Goal: Information Seeking & Learning: Understand process/instructions

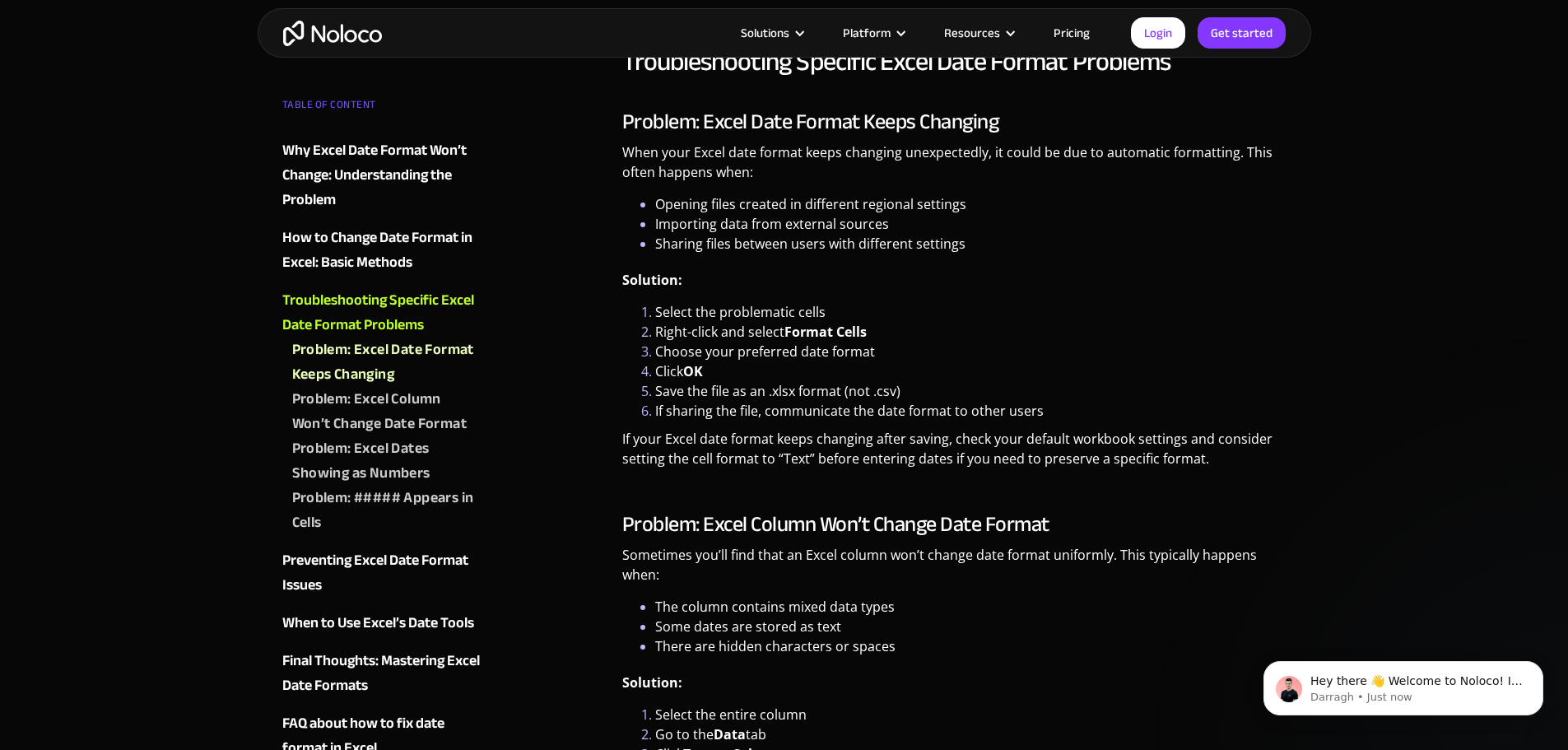
scroll to position [2384, 0]
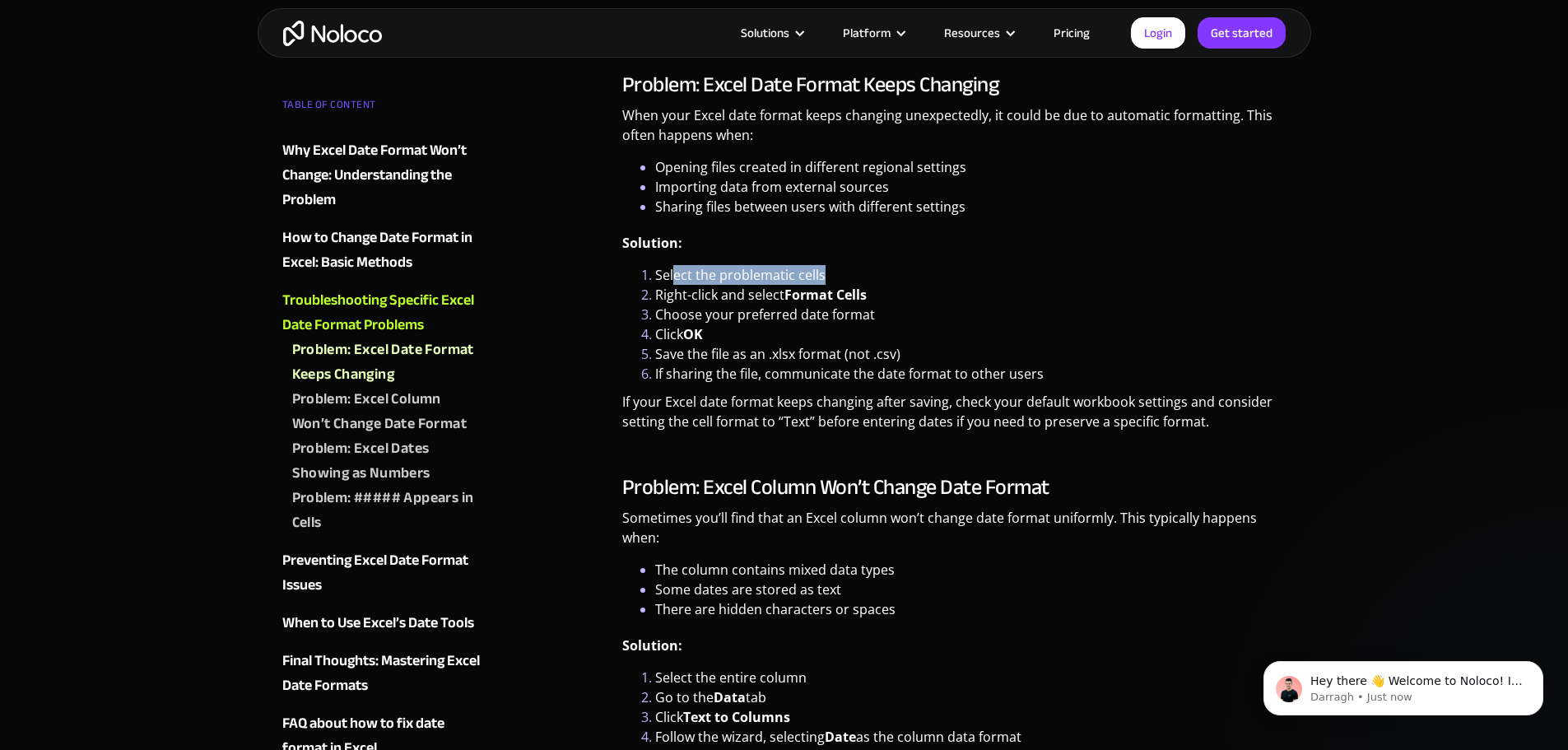
drag, startPoint x: 828, startPoint y: 279, endPoint x: 673, endPoint y: 282, distance: 155.0
click at [673, 282] on li "Select the problematic cells" at bounding box center [970, 274] width 632 height 20
click at [673, 292] on li "Right-click and select Format Cells" at bounding box center [970, 294] width 632 height 20
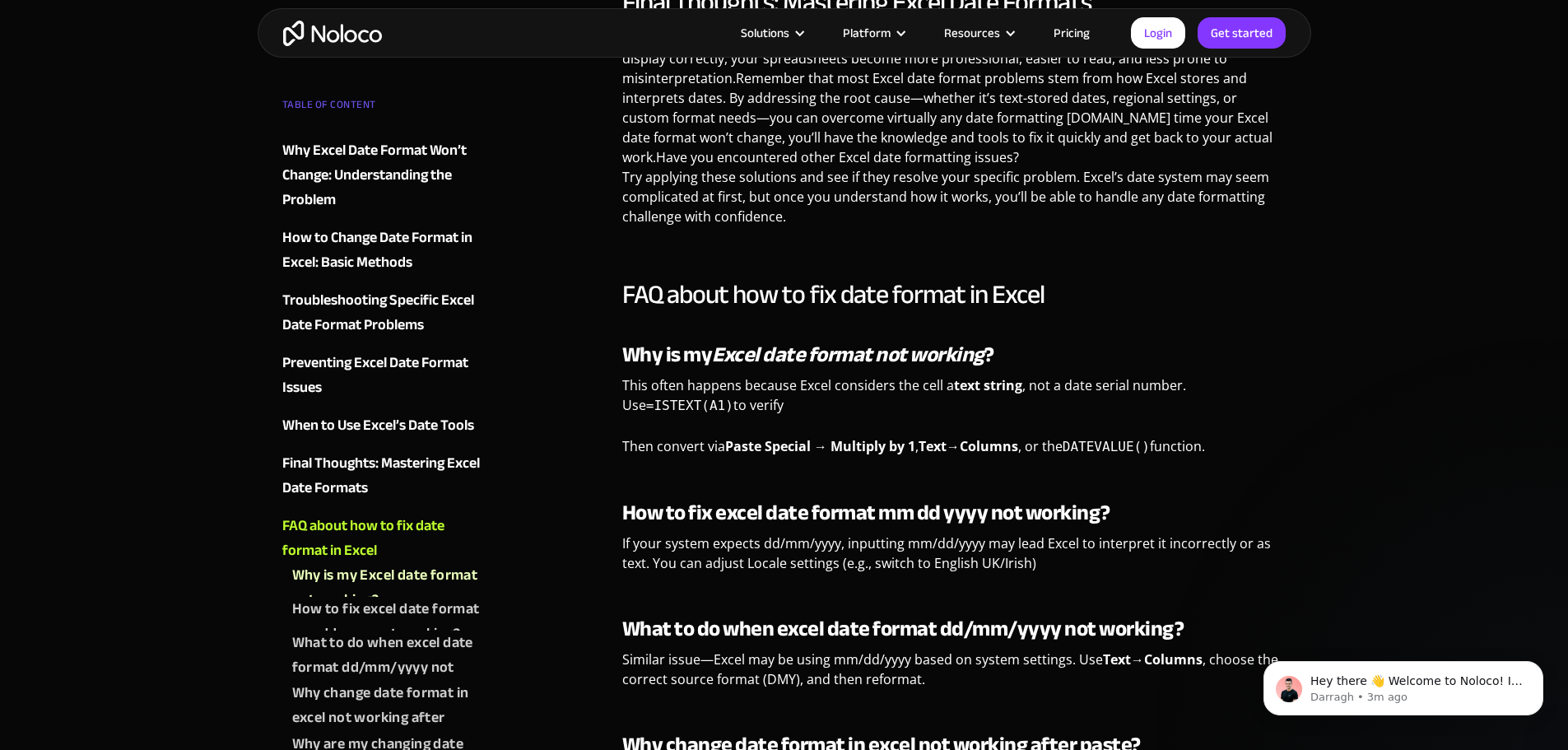
scroll to position [4689, 0]
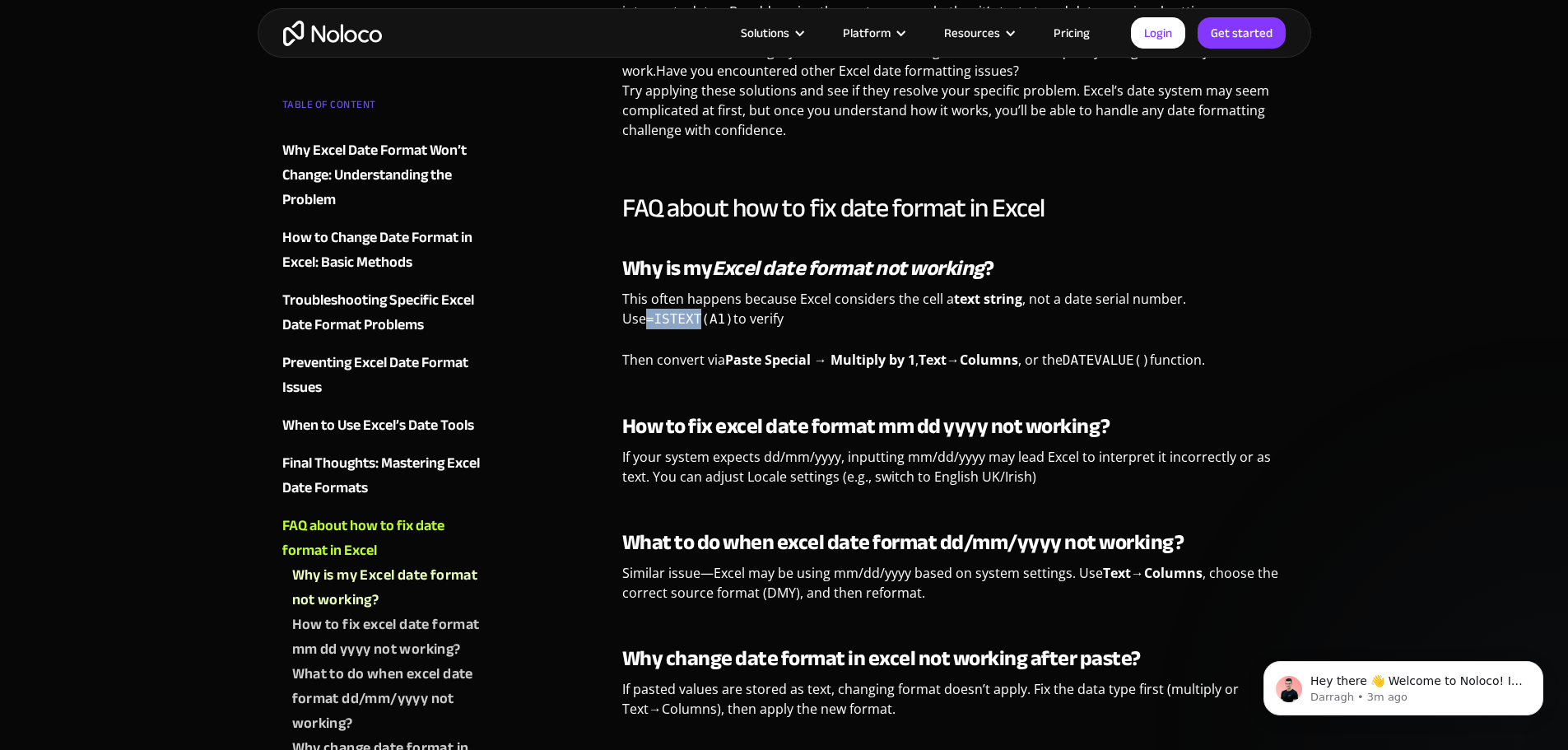
copy code "=ISTEXT"
drag, startPoint x: 621, startPoint y: 317, endPoint x: 670, endPoint y: 318, distance: 49.0
click at [670, 318] on code "=ISTEXT(A1)" at bounding box center [690, 319] width 87 height 16
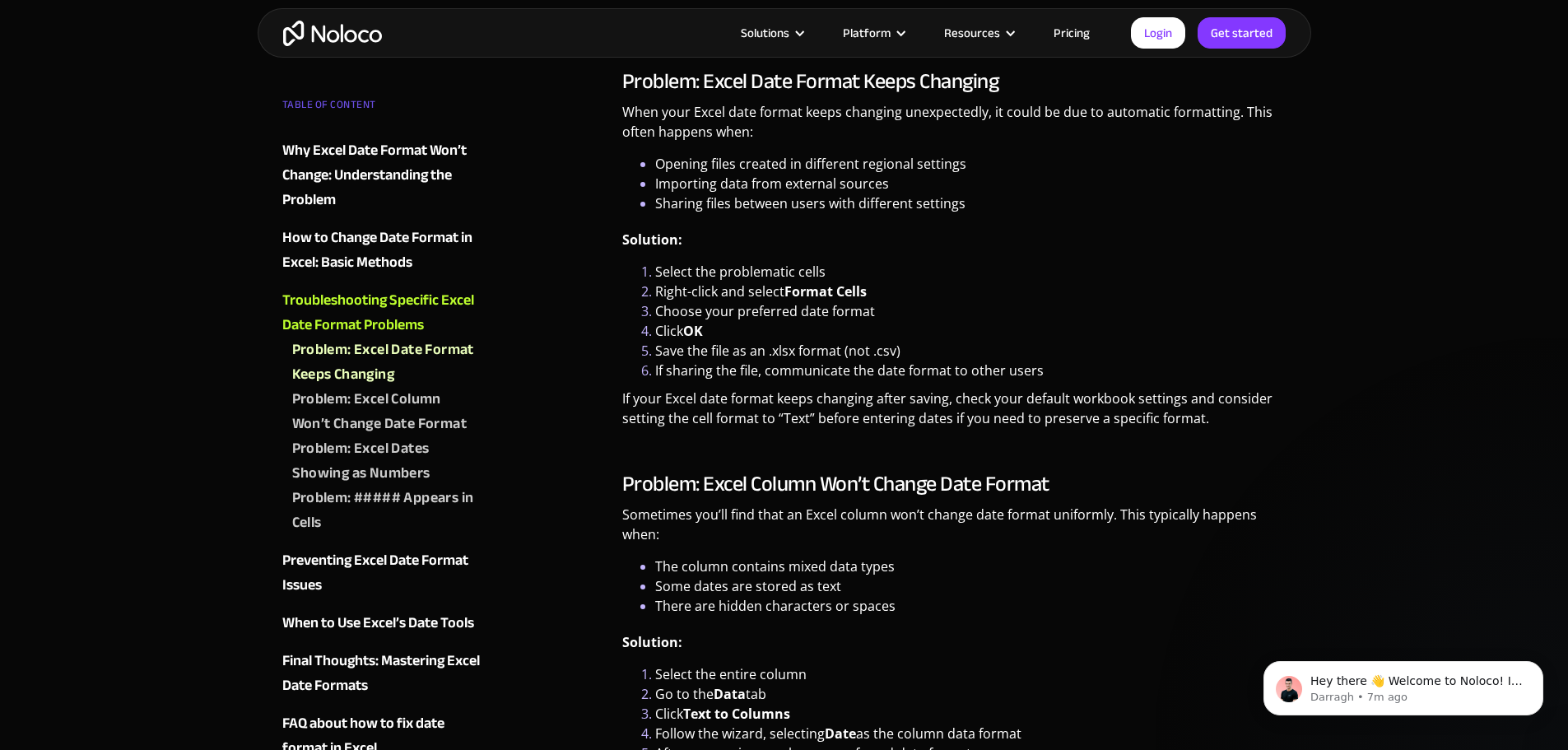
scroll to position [2305, 0]
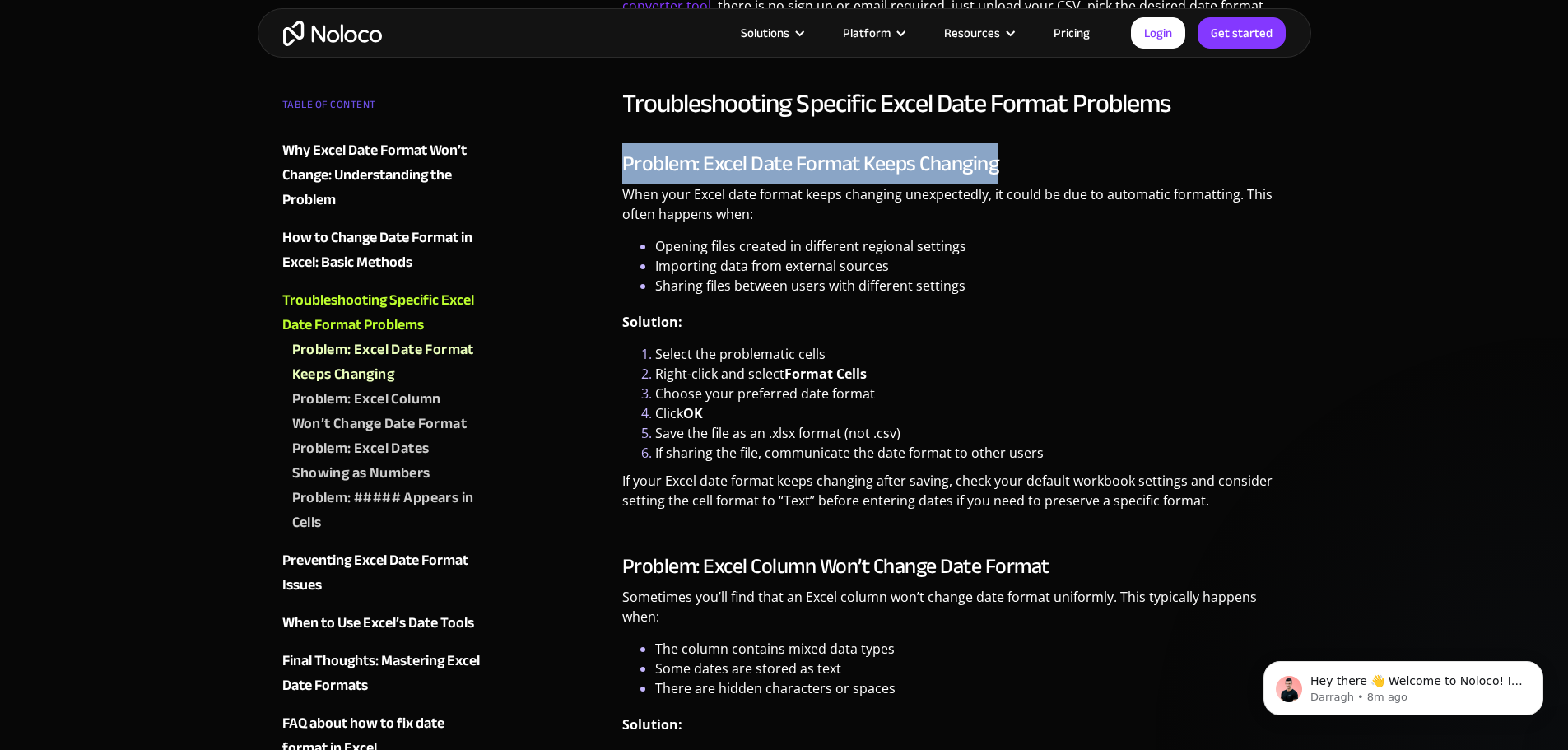
copy h3 "Problem: Excel Date Format Keeps Changing"
drag, startPoint x: 1007, startPoint y: 164, endPoint x: 606, endPoint y: 165, distance: 401.0
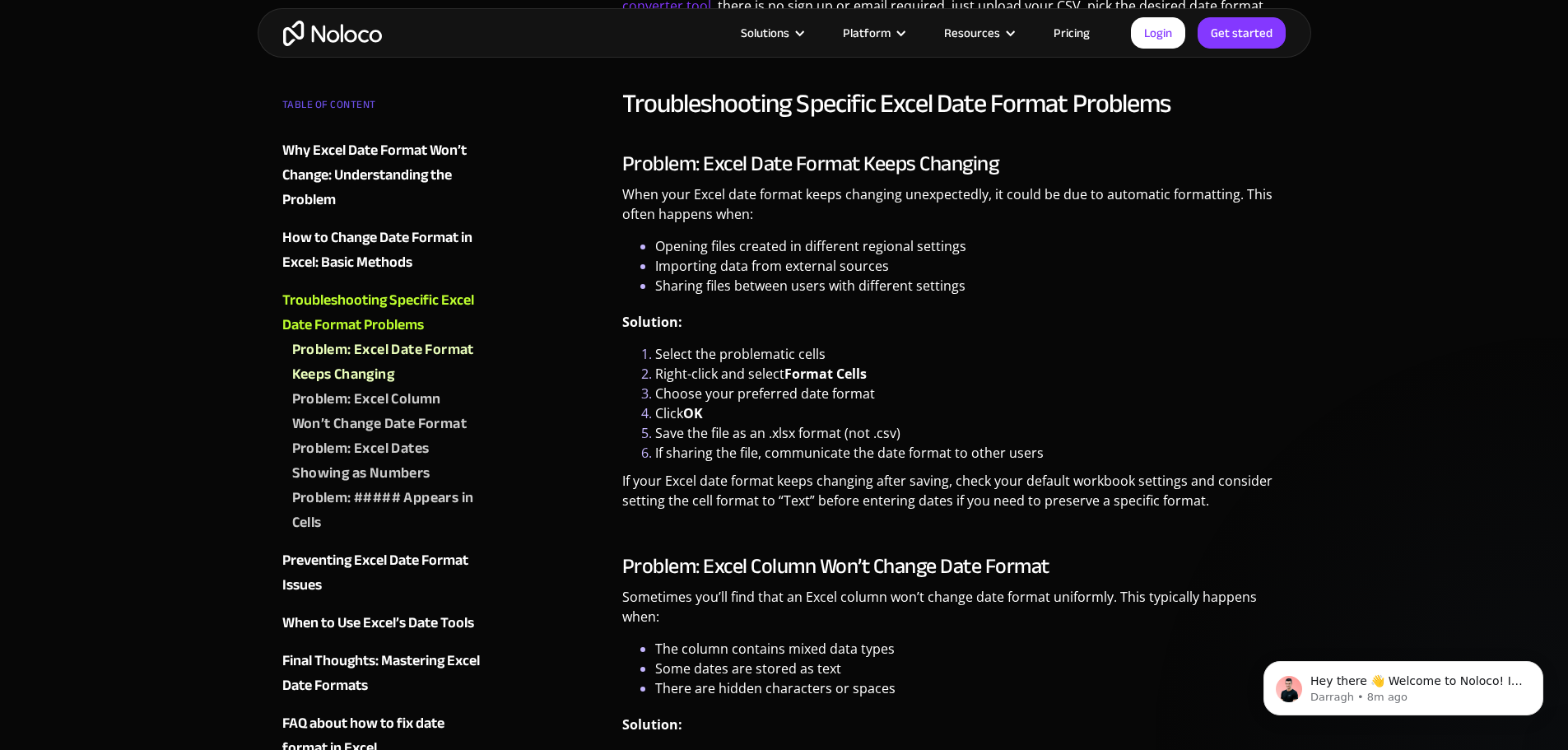
click at [650, 214] on p "When your Excel date format keeps changing unexpectedly, it could be due to aut…" at bounding box center [954, 211] width 665 height 52
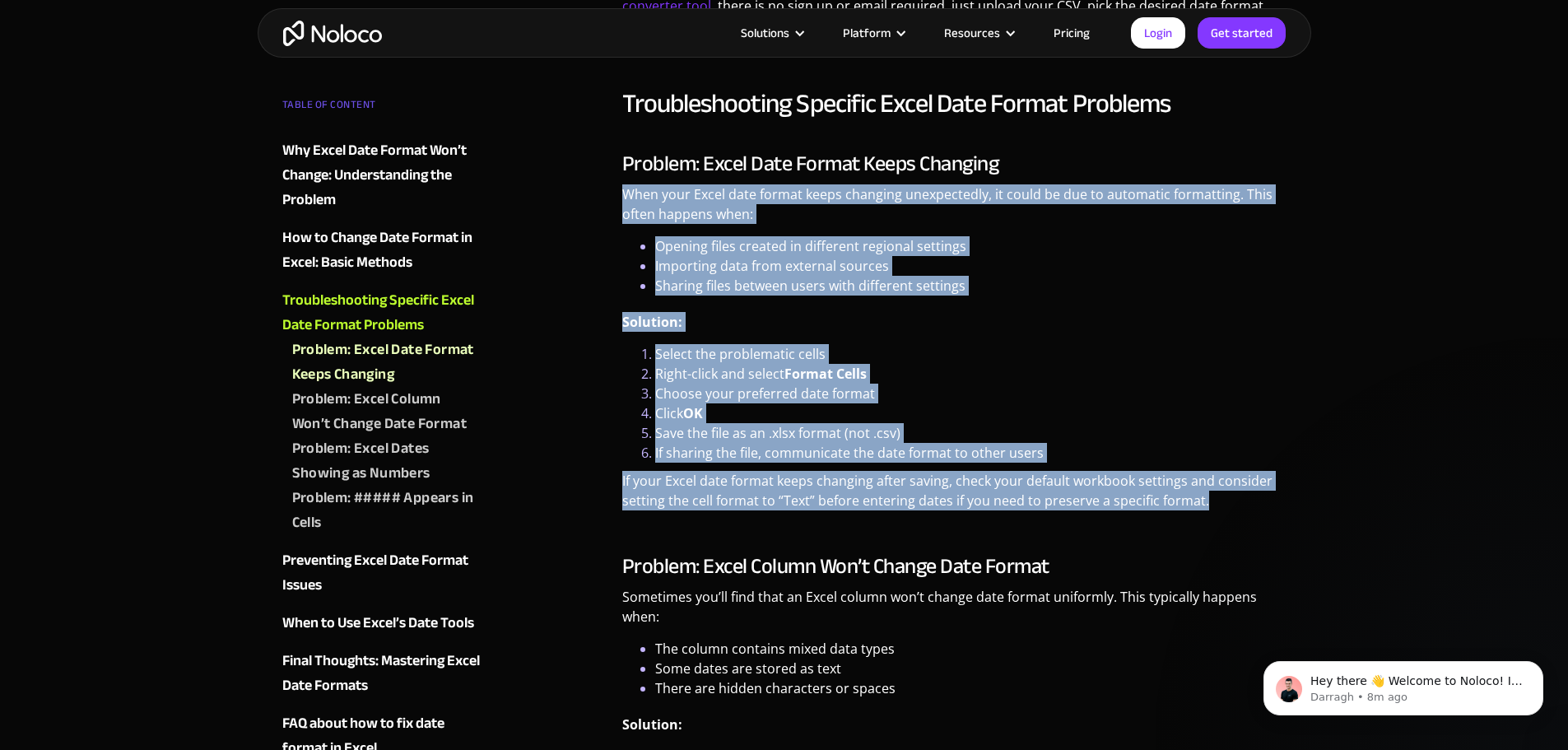
drag, startPoint x: 625, startPoint y: 193, endPoint x: 1236, endPoint y: 505, distance: 686.1
click at [1236, 505] on div "Problem: Excel Date Format Keeps Changing When your Excel date format keeps cha…" at bounding box center [954, 337] width 665 height 371
copy div "When your Excel date format keeps changing unexpectedly, it could be due to aut…"
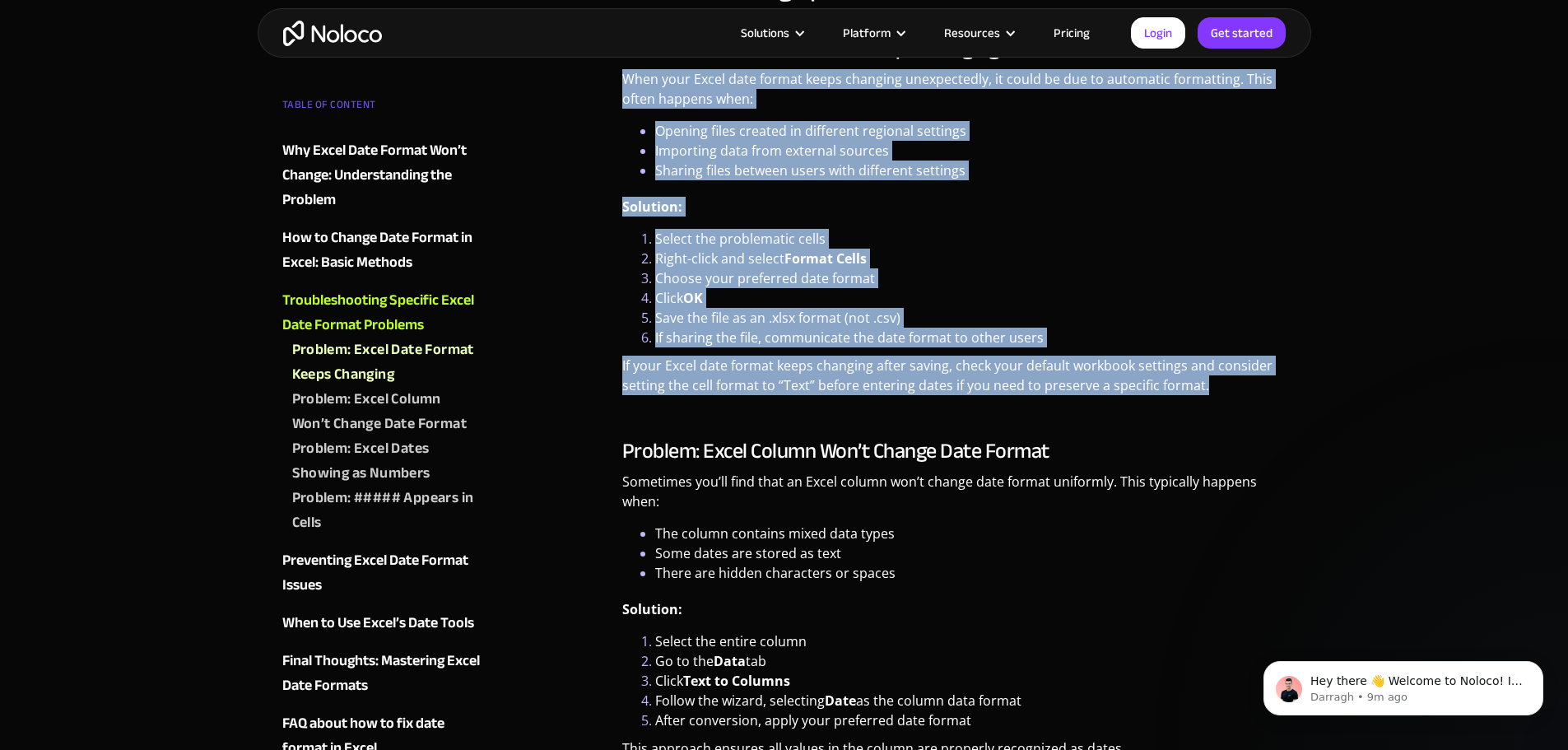
scroll to position [2470, 0]
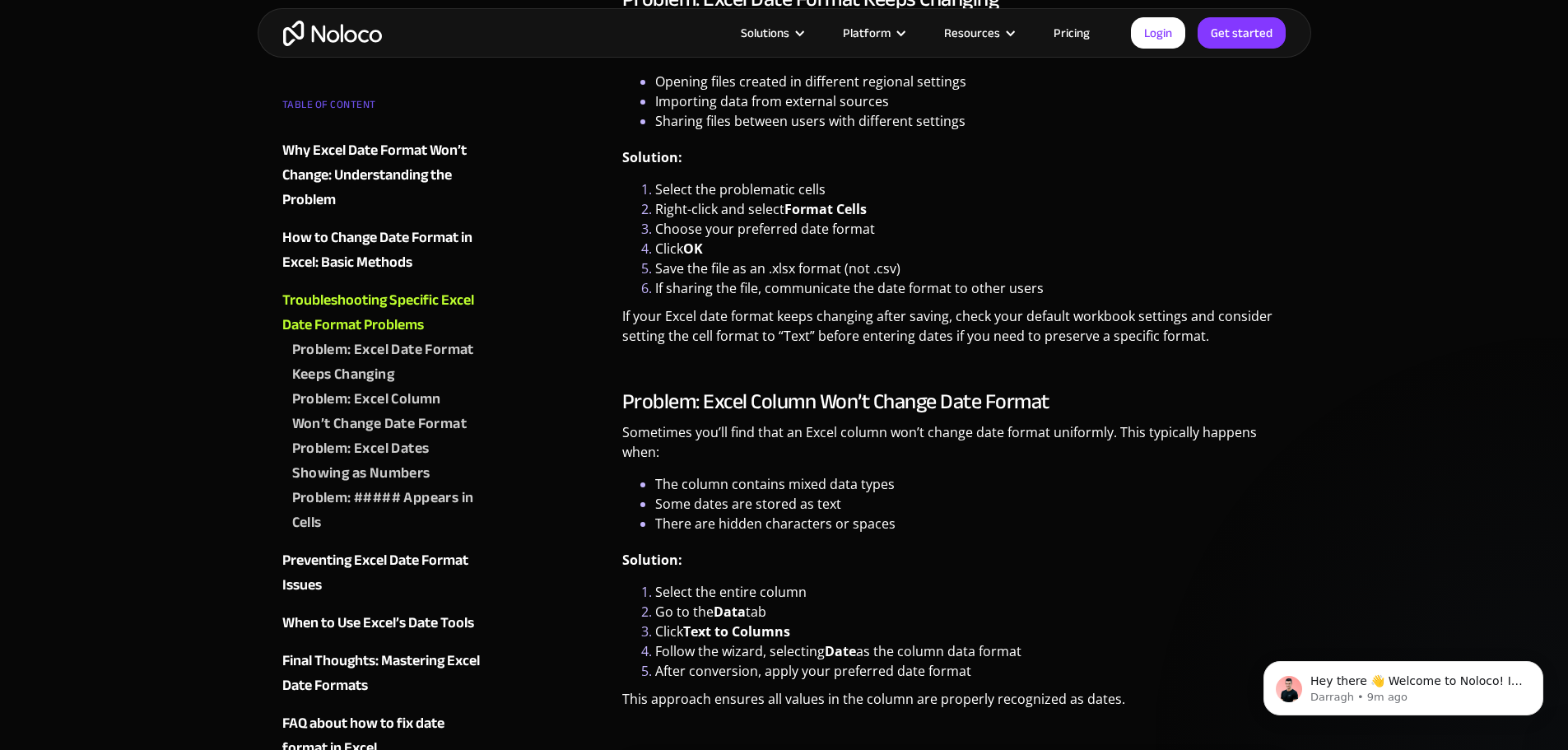
click at [1069, 406] on h3 "Problem: Excel Column Won’t Change Date Format" at bounding box center [954, 402] width 665 height 24
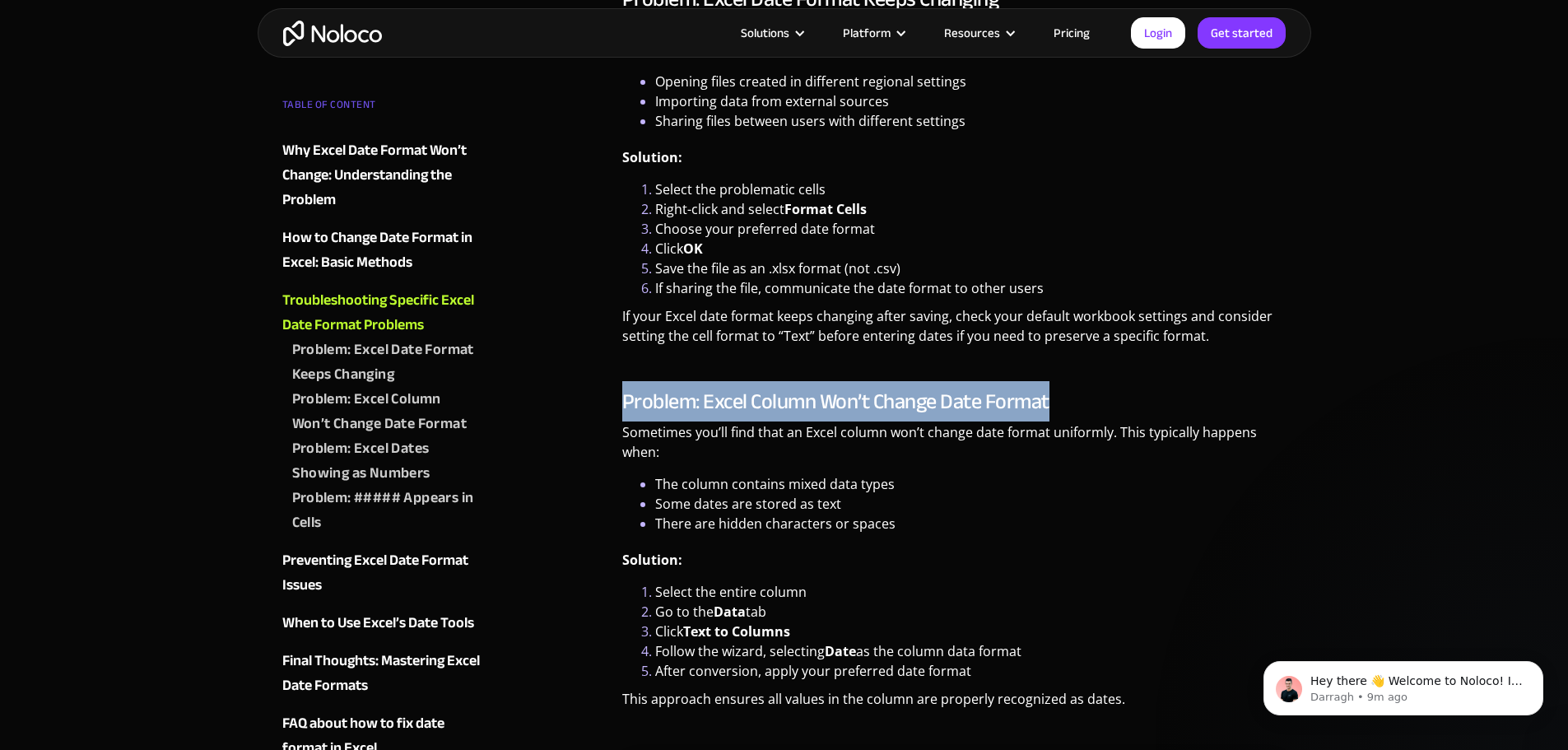
drag, startPoint x: 1047, startPoint y: 396, endPoint x: 626, endPoint y: 406, distance: 421.1
click at [626, 406] on h3 "Problem: Excel Column Won’t Change Date Format" at bounding box center [954, 402] width 665 height 24
copy h3 "Problem: Excel Column Won’t Change Date Format"
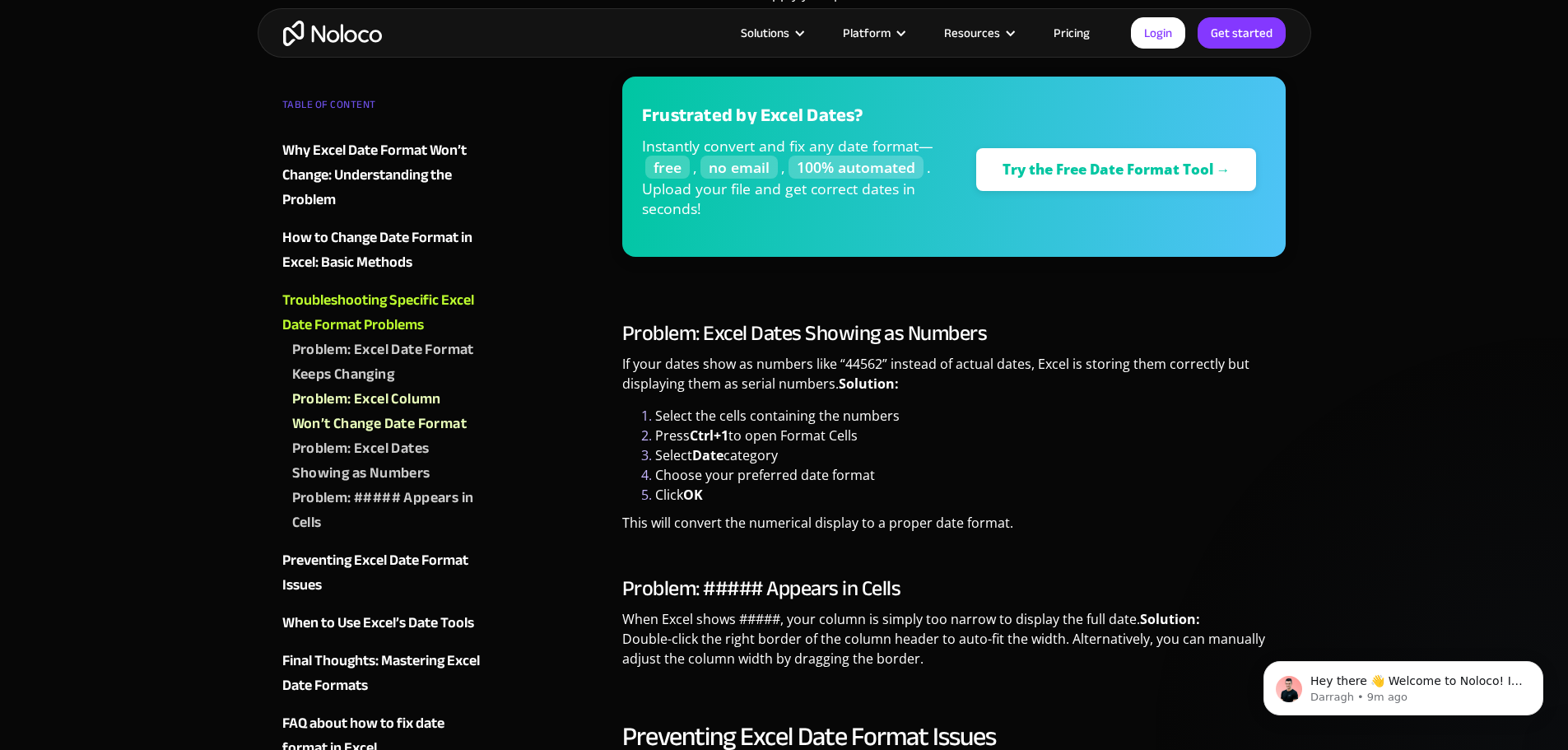
scroll to position [2717, 0]
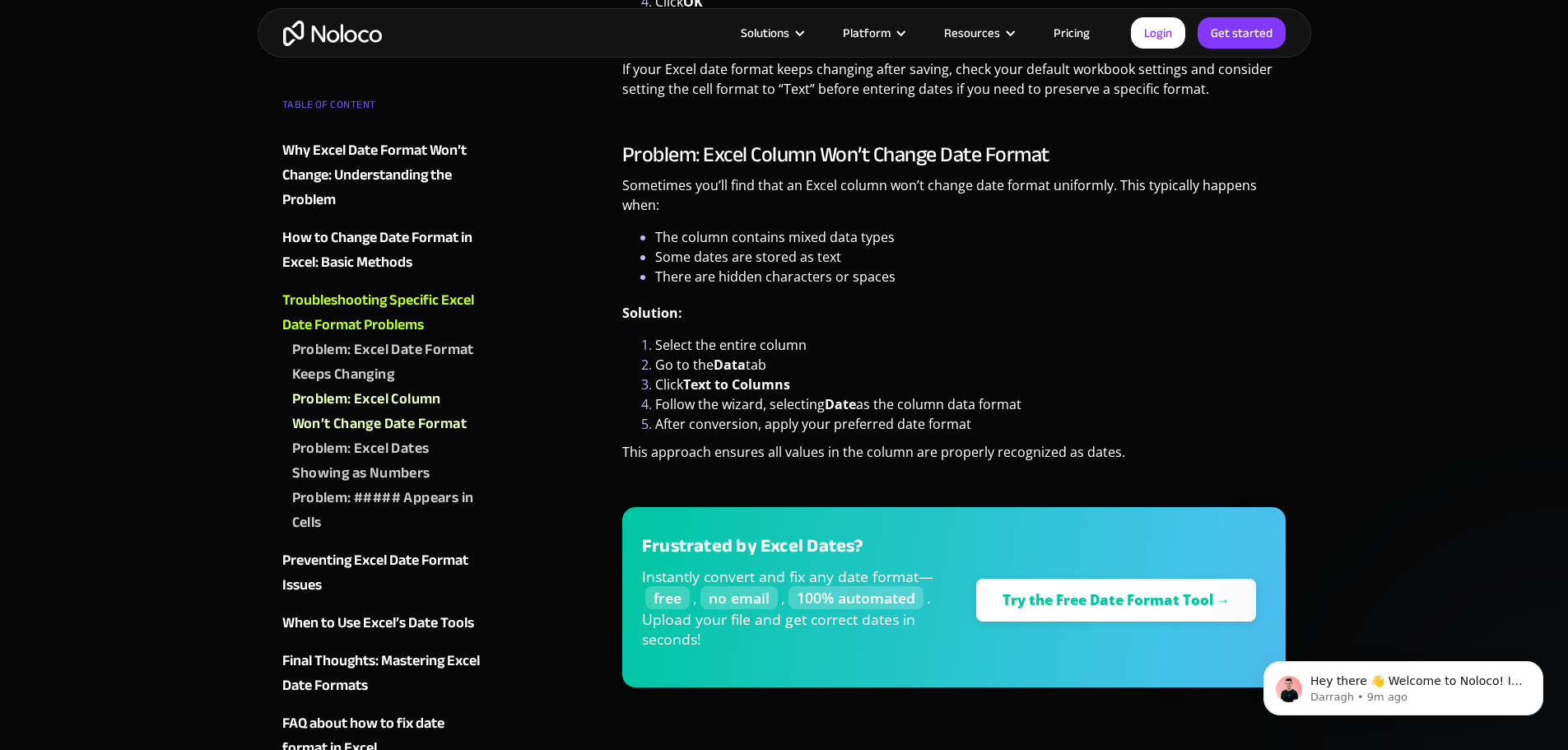
click at [711, 277] on li "There are hidden characters or spaces" at bounding box center [970, 276] width 632 height 20
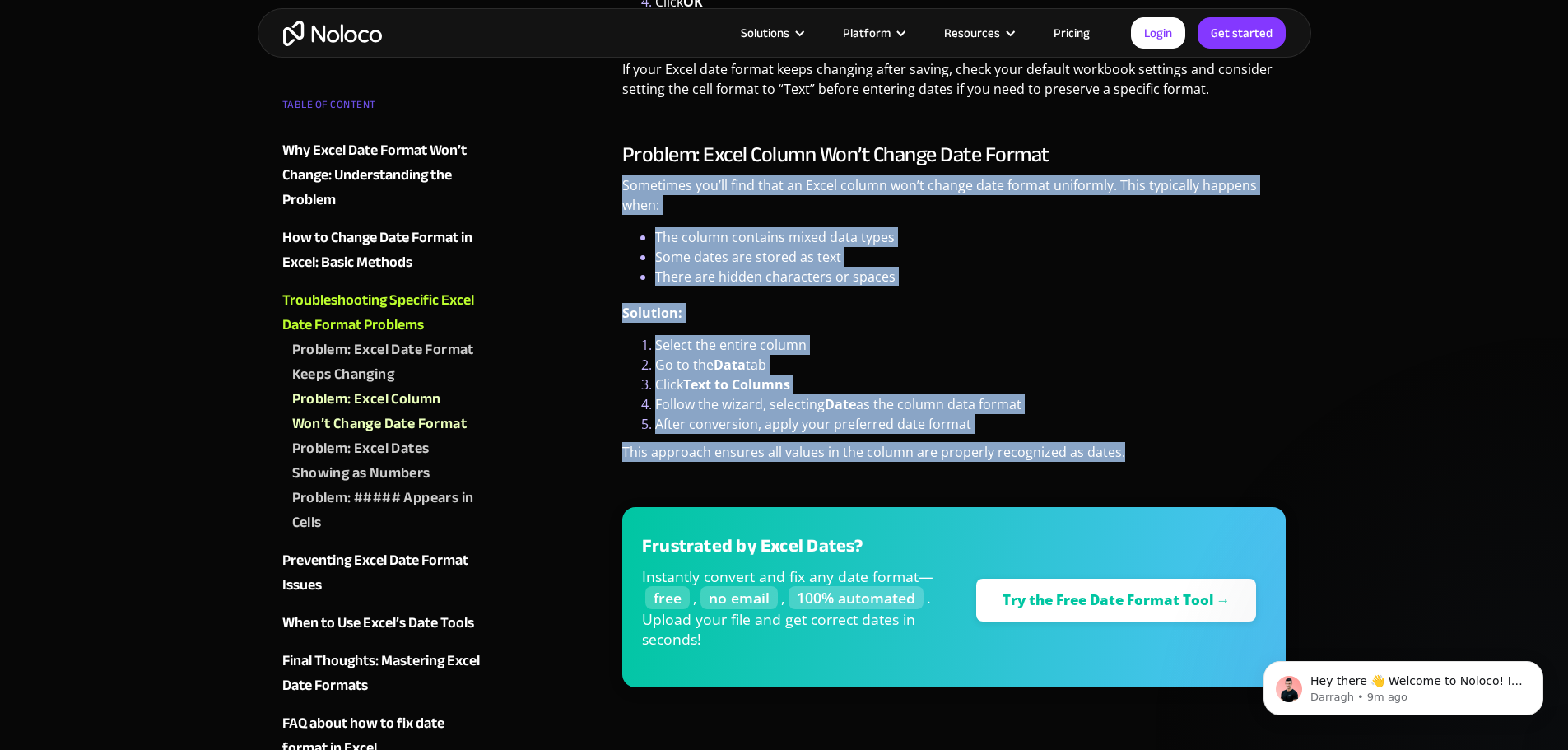
drag, startPoint x: 625, startPoint y: 182, endPoint x: 1125, endPoint y: 449, distance: 566.8
click at [1125, 449] on div "Problem: Excel Column Won’t Change Date Format Sometimes you’ll find that an Ex…" at bounding box center [954, 430] width 665 height 578
copy div "Sometimes you’ll find that an Excel column won’t change date format uniformly. …"
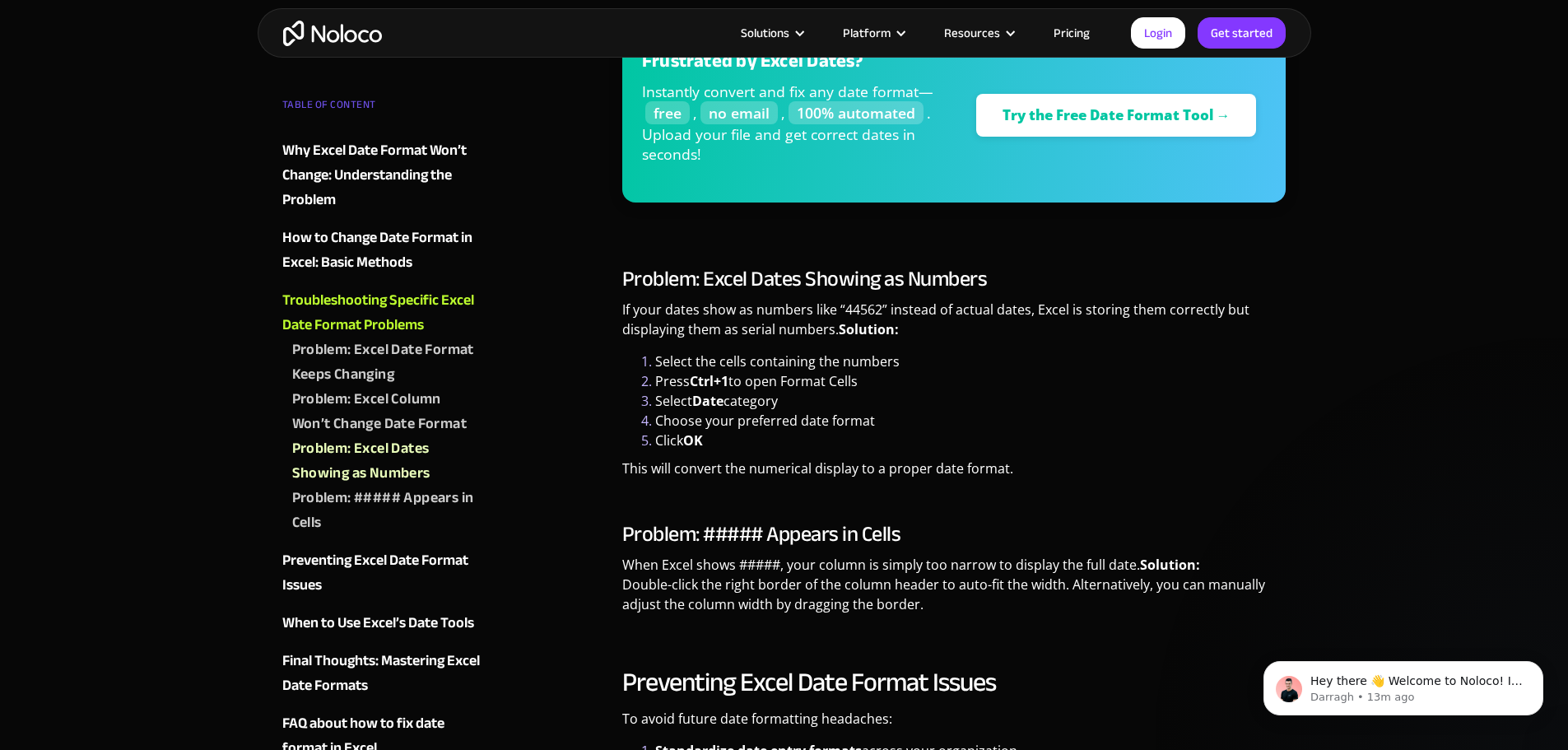
scroll to position [3211, 0]
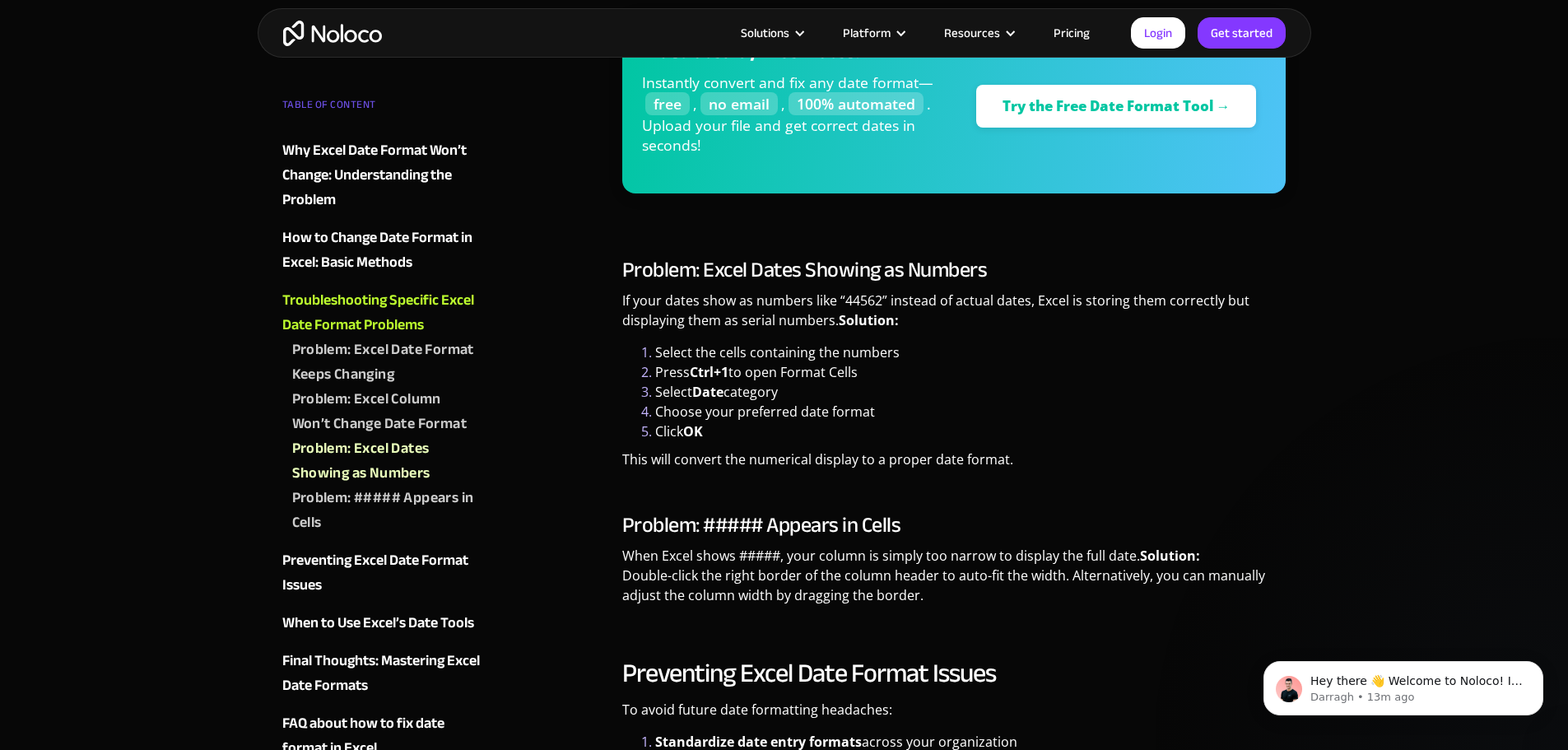
click at [996, 277] on h3 "Problem: Excel Dates Showing as Numbers" at bounding box center [954, 270] width 665 height 24
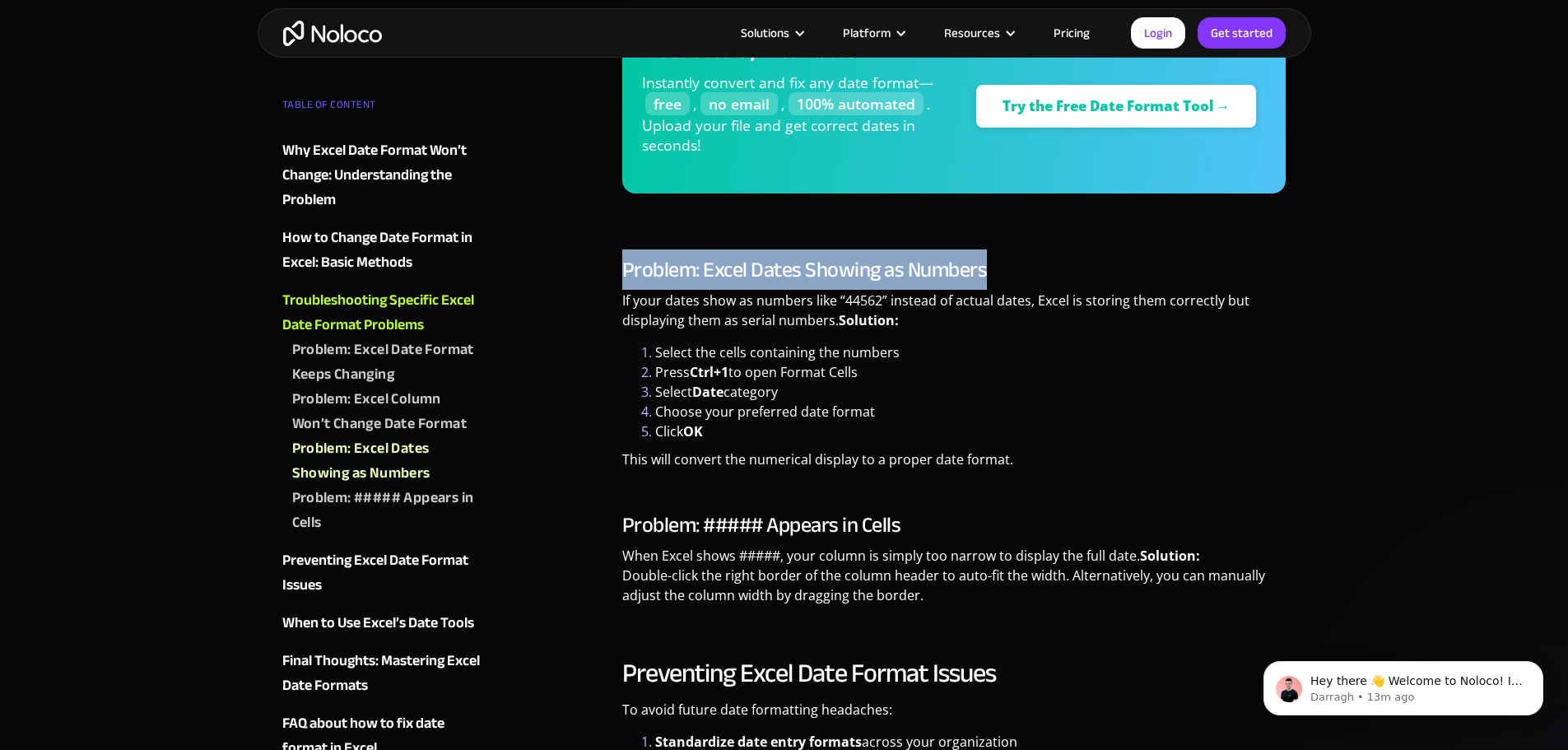
copy h3 "Problem: Excel Dates Showing as Numbers"
drag, startPoint x: 996, startPoint y: 271, endPoint x: 625, endPoint y: 274, distance: 371.0
click at [625, 273] on h3 "Problem: Excel Dates Showing as Numbers" at bounding box center [954, 270] width 665 height 24
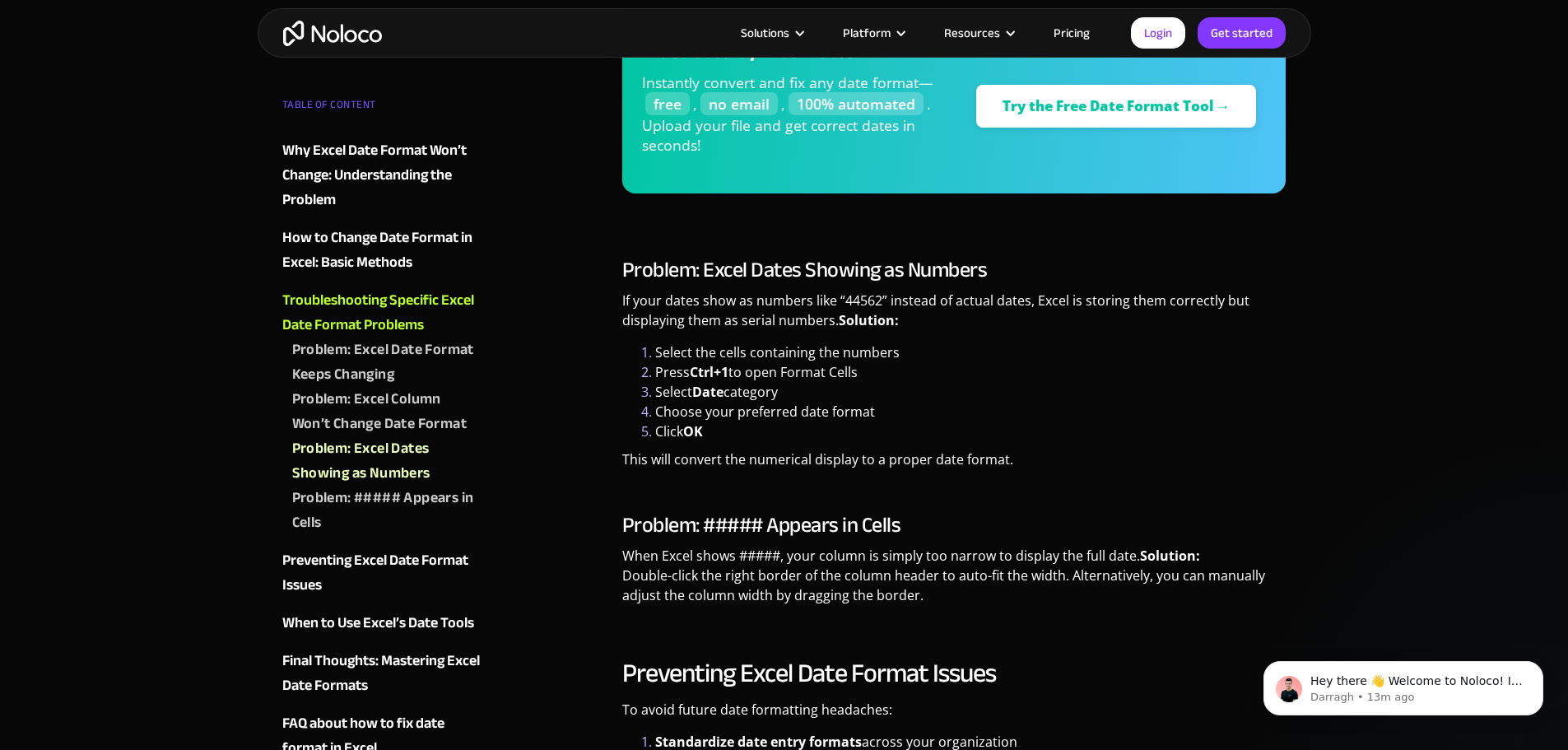
click at [622, 315] on p "If your dates show as numbers like “44562” instead of actual dates, Excel is st…" at bounding box center [954, 317] width 665 height 52
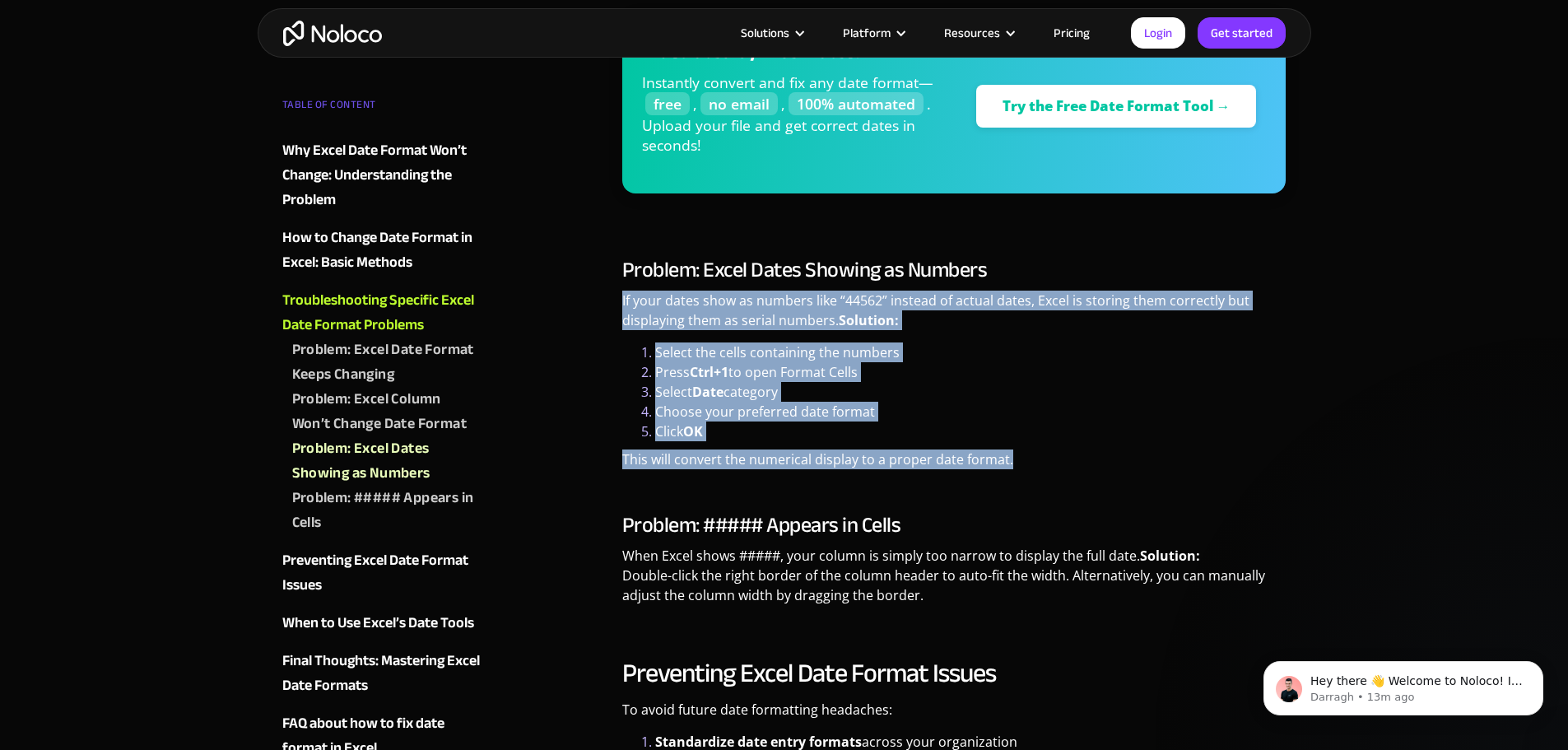
copy div "If your dates show as numbers like “44562” instead of actual dates, Excel is st…"
drag, startPoint x: 623, startPoint y: 301, endPoint x: 1012, endPoint y: 461, distance: 420.6
click at [1012, 461] on div "Problem: Excel Dates Showing as Numbers If your dates show as numbers like “445…" at bounding box center [954, 369] width 665 height 224
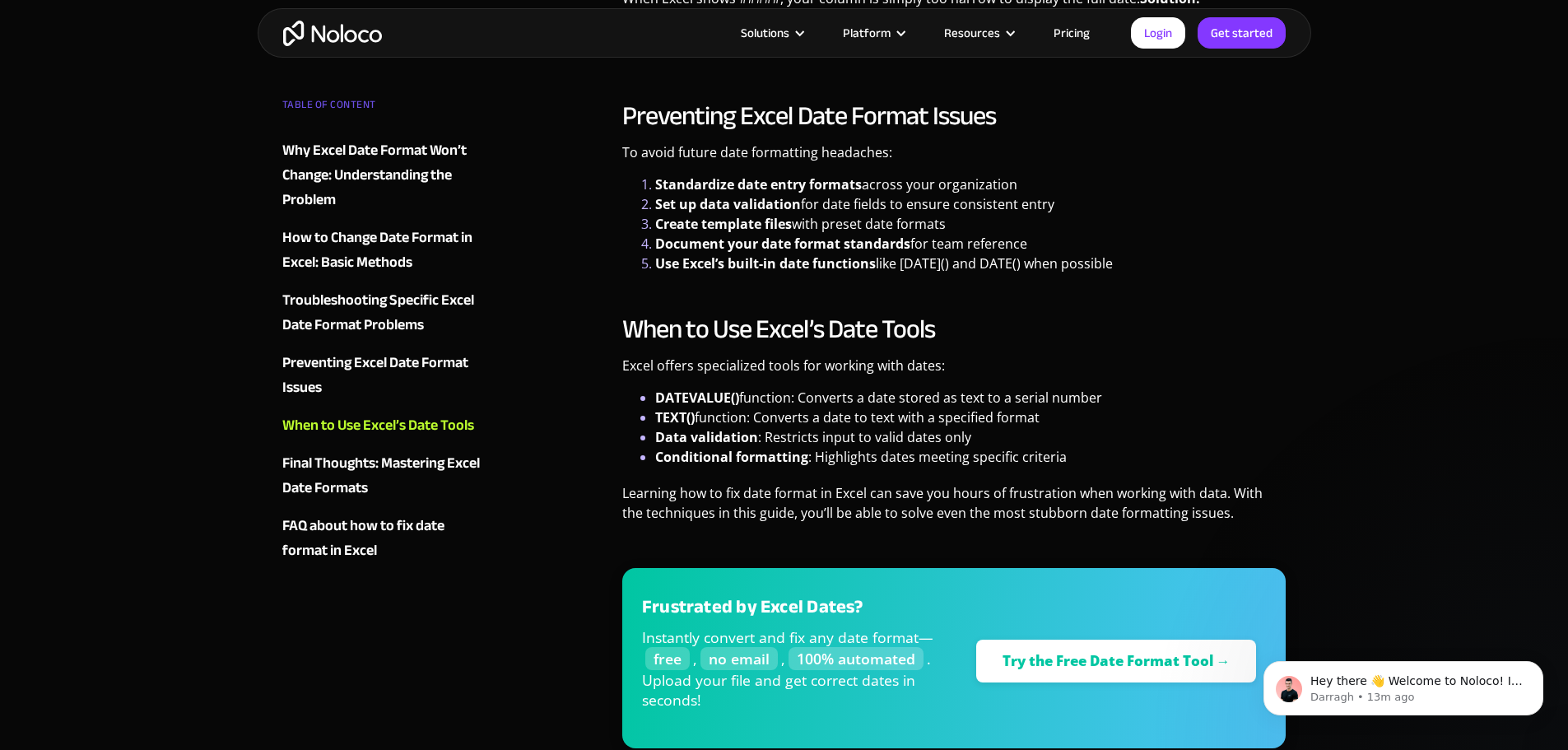
scroll to position [3787, 0]
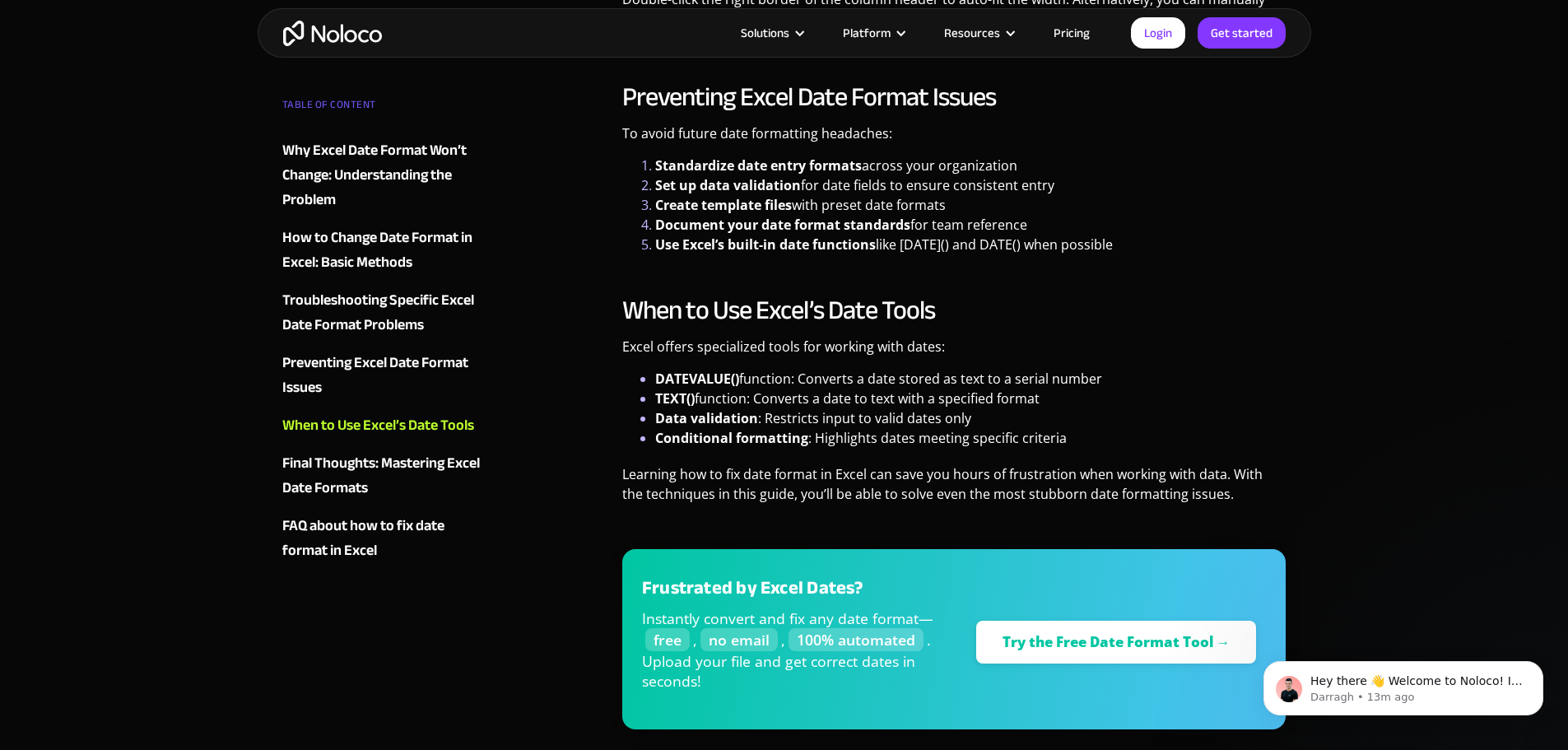
click at [1194, 396] on li "TEXT() function: Converts a date to text with a specified format" at bounding box center [970, 398] width 632 height 20
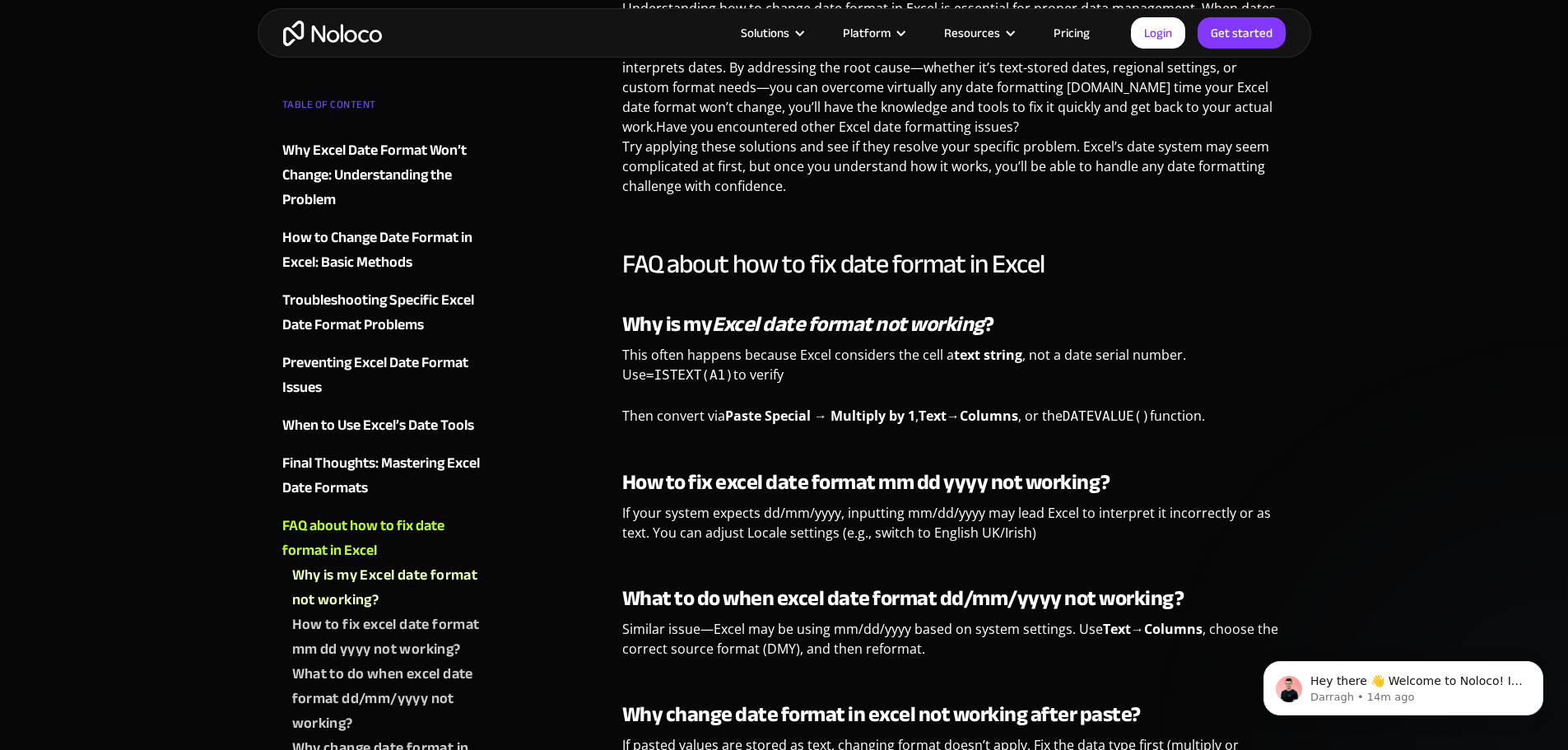
click at [707, 379] on p "This often happens because Excel considers the cell a text string , not a date …" at bounding box center [954, 371] width 665 height 52
drag, startPoint x: 700, startPoint y: 372, endPoint x: 625, endPoint y: 371, distance: 75.0
click at [646, 371] on code "=ISTEXT(A1)" at bounding box center [690, 375] width 87 height 16
copy code "=ISTEXT(A1)"
click at [1235, 423] on p "Then convert via Paste Special → Multiply by 1 , Text→Columns , or the DATEVALU…" at bounding box center [954, 422] width 665 height 33
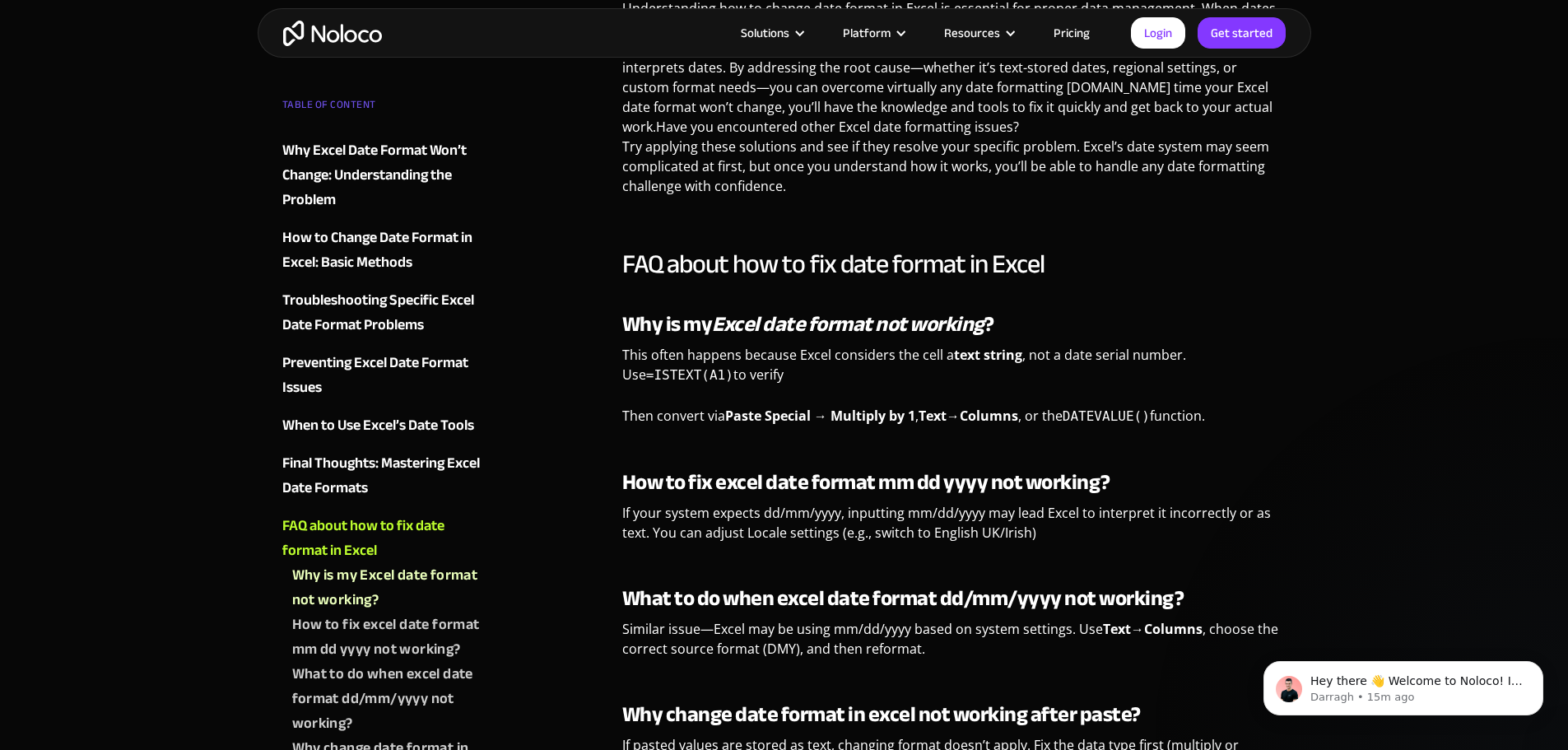
click at [1235, 423] on p "Then convert via Paste Special → Multiply by 1 , Text→Columns , or the DATEVALU…" at bounding box center [954, 422] width 665 height 33
drag, startPoint x: 729, startPoint y: 416, endPoint x: 811, endPoint y: 415, distance: 82.0
click at [811, 415] on strong "Paste Special → Multiply by 1" at bounding box center [821, 416] width 190 height 18
copy strong "Paste Special"
drag, startPoint x: 1209, startPoint y: 422, endPoint x: 625, endPoint y: 414, distance: 584.1
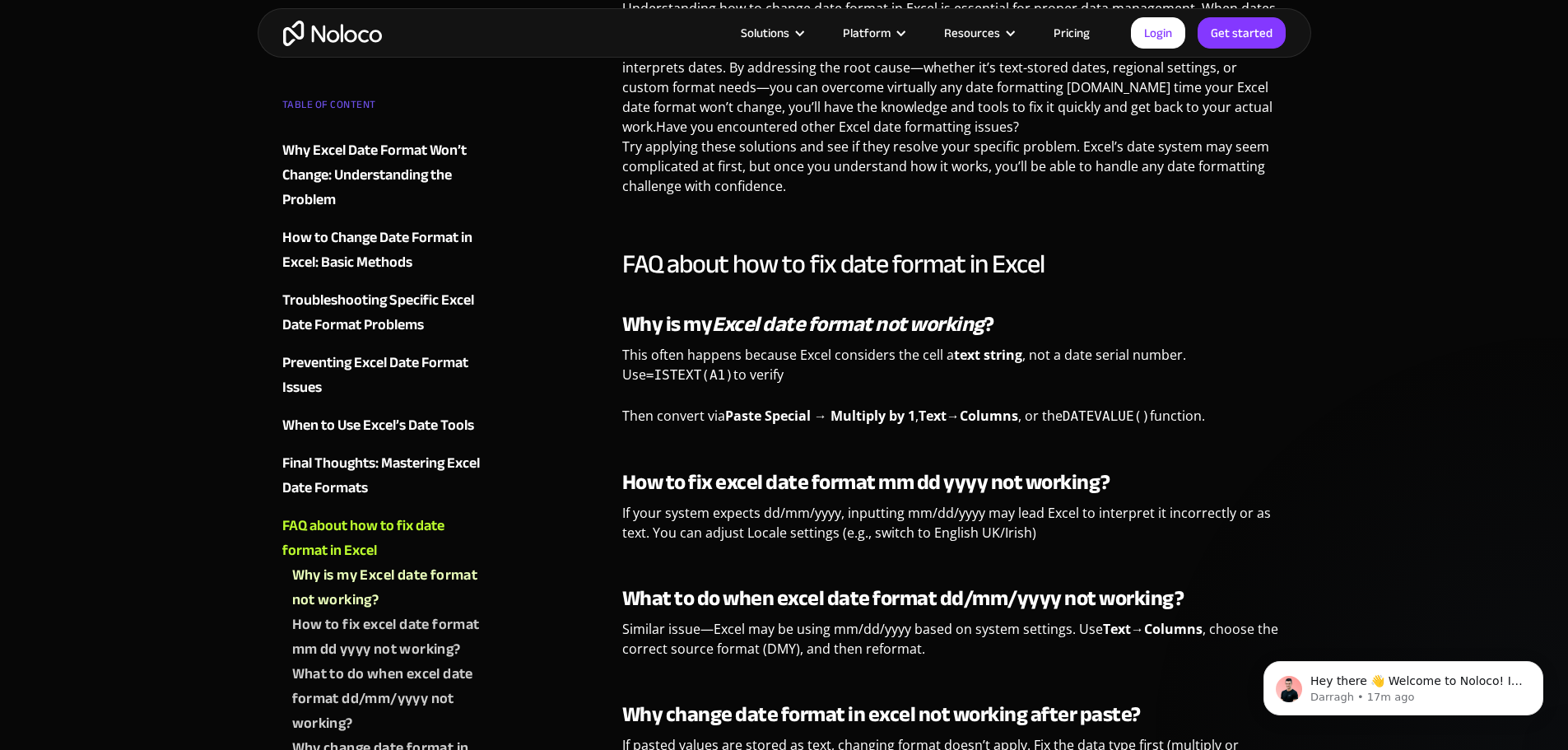
click at [625, 414] on p "Then convert via Paste Special → Multiply by 1 , Text→Columns , or the DATEVALU…" at bounding box center [954, 422] width 665 height 33
copy p "Then convert via Paste Special → Multiply by 1 , Text→Columns , or the DATEVALU…"
